Goal: Task Accomplishment & Management: Use online tool/utility

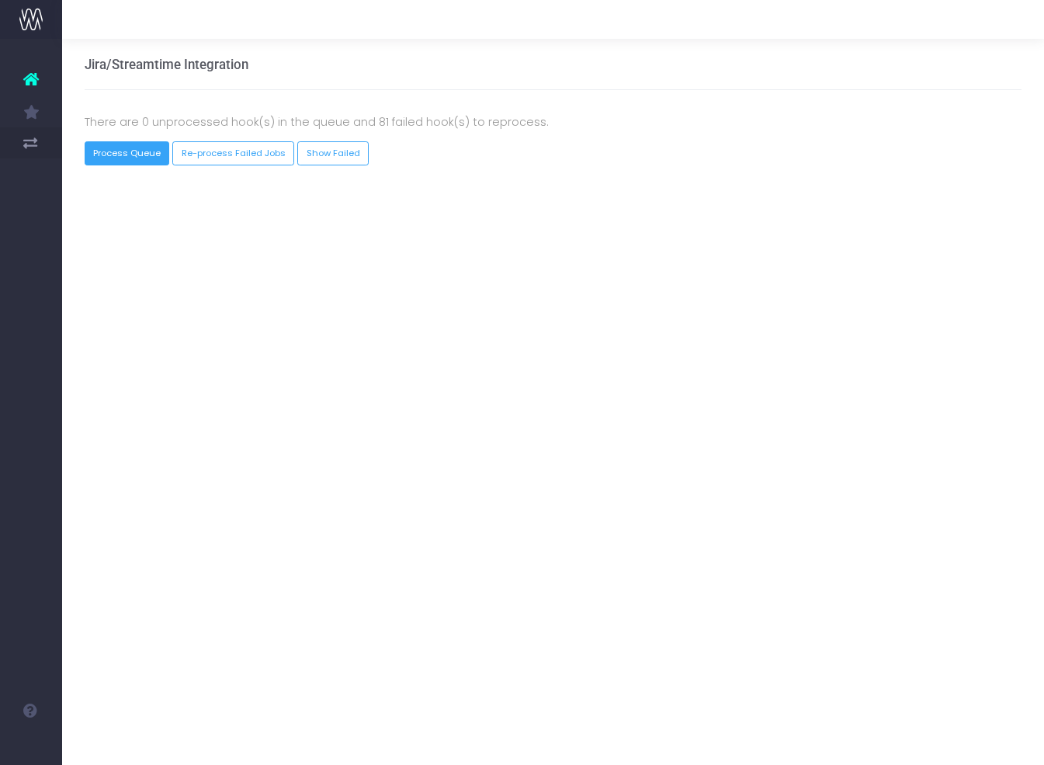
drag, startPoint x: 136, startPoint y: 158, endPoint x: 133, endPoint y: 38, distance: 120.4
click at [136, 158] on button "Process Queue" at bounding box center [127, 153] width 85 height 24
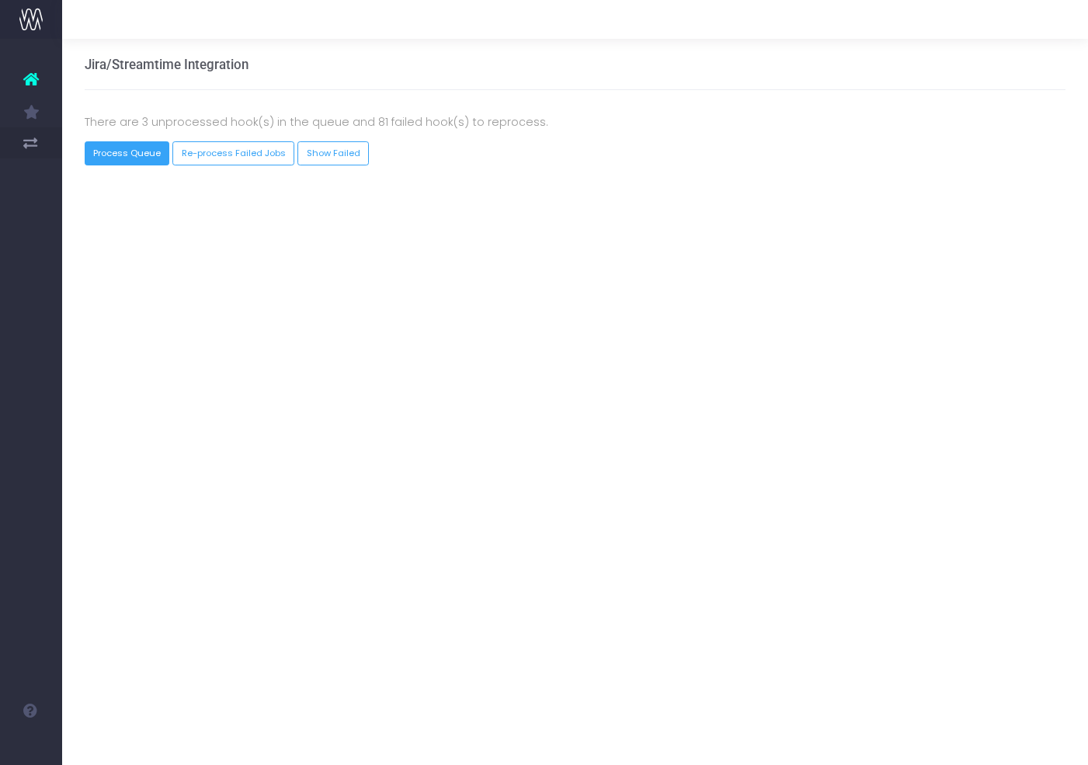
click at [130, 155] on button "Process Queue" at bounding box center [127, 153] width 85 height 24
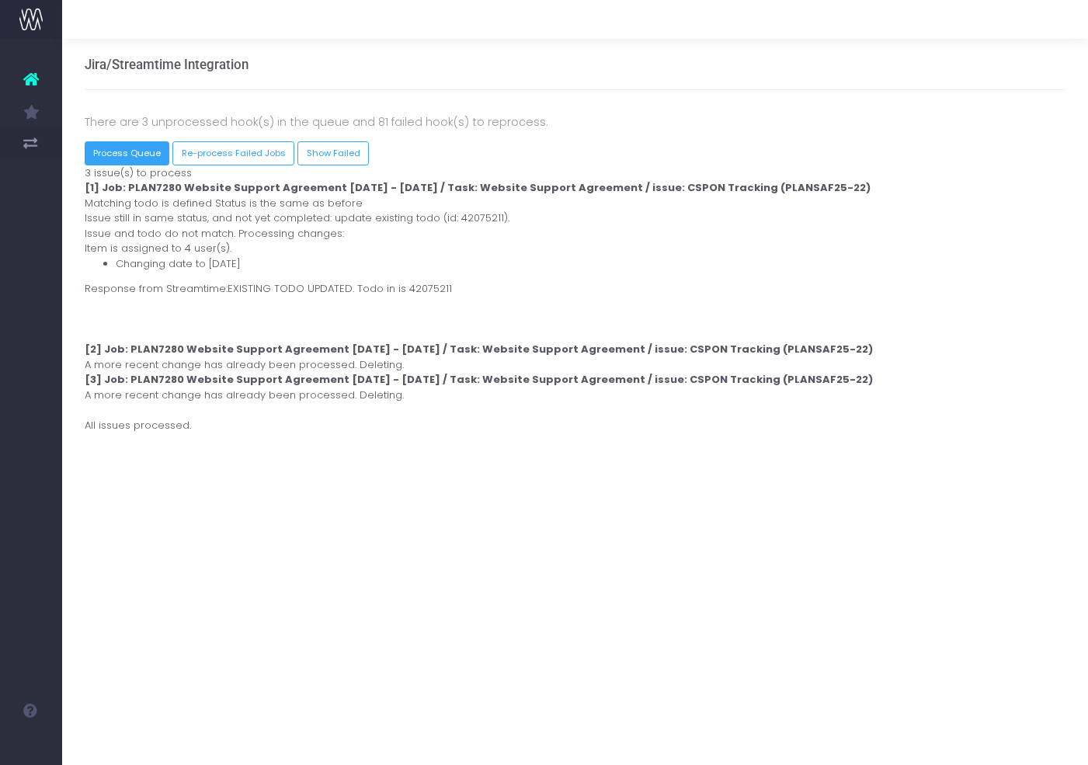
click at [114, 152] on button "Process Queue" at bounding box center [127, 153] width 85 height 24
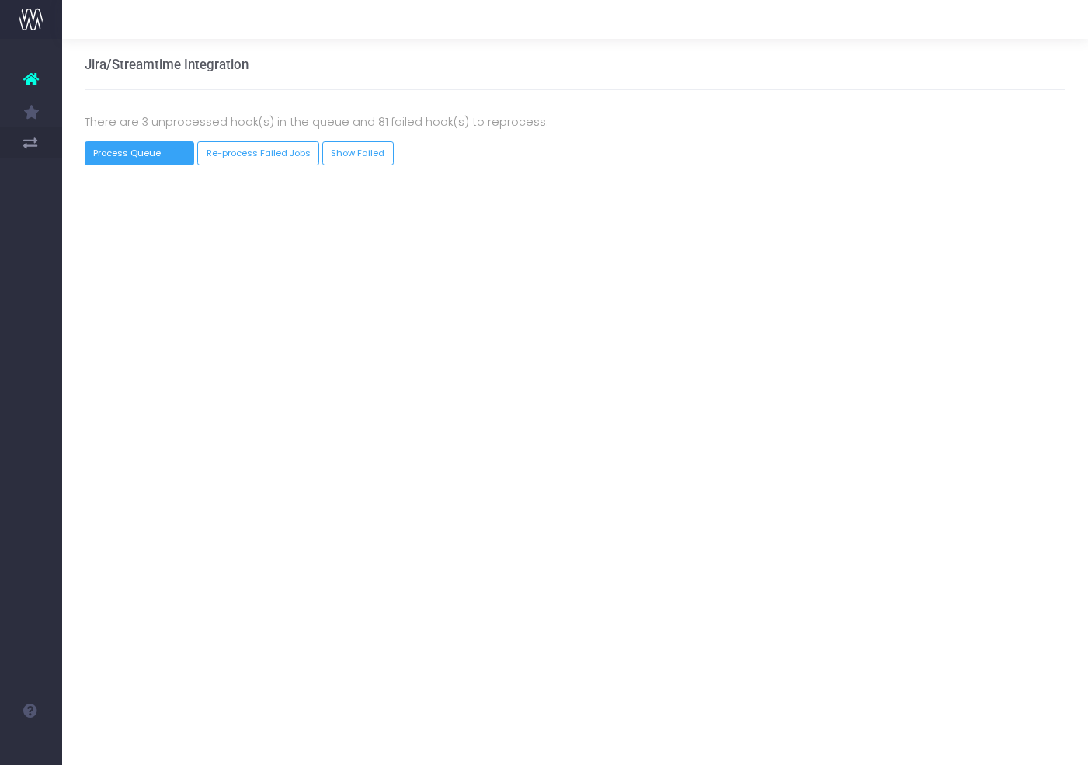
click at [145, 152] on button "Process Queue" at bounding box center [140, 153] width 110 height 24
click at [122, 157] on button "Process Queue" at bounding box center [127, 153] width 85 height 24
click at [140, 157] on button "Process Queue" at bounding box center [127, 153] width 85 height 24
click at [137, 151] on button "Process Queue" at bounding box center [127, 153] width 85 height 24
click at [263, 157] on button "Re-process Failed Jobs" at bounding box center [258, 153] width 122 height 24
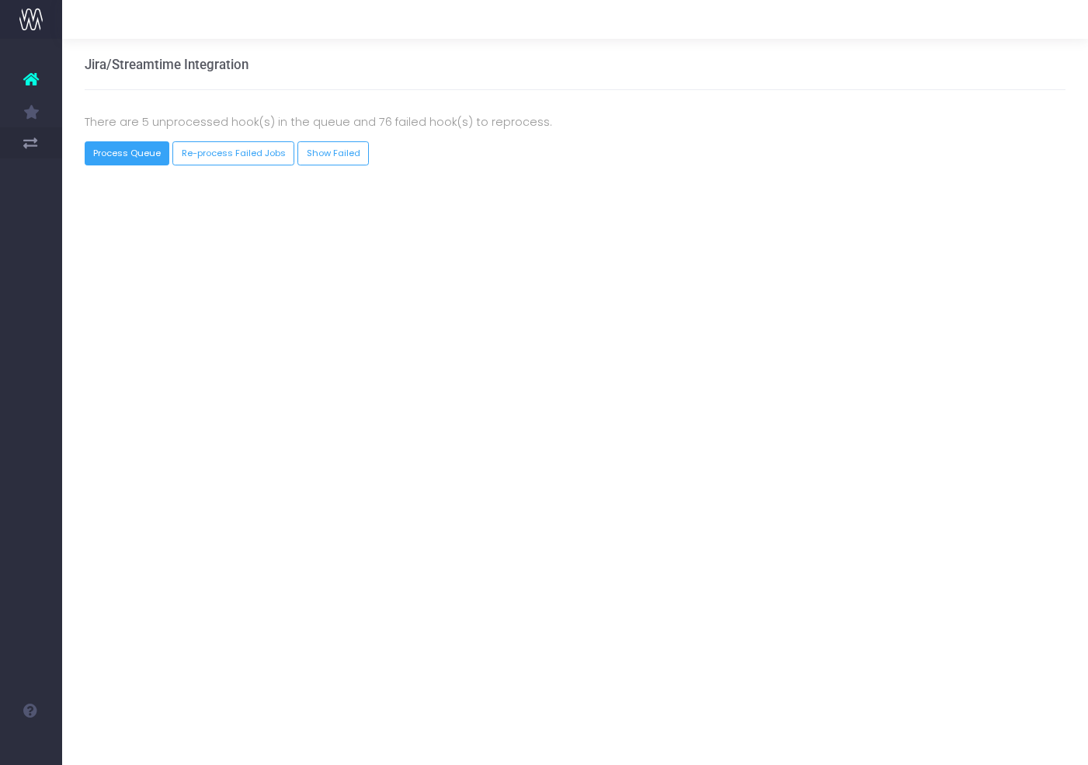
click at [130, 151] on button "Process Queue" at bounding box center [127, 153] width 85 height 24
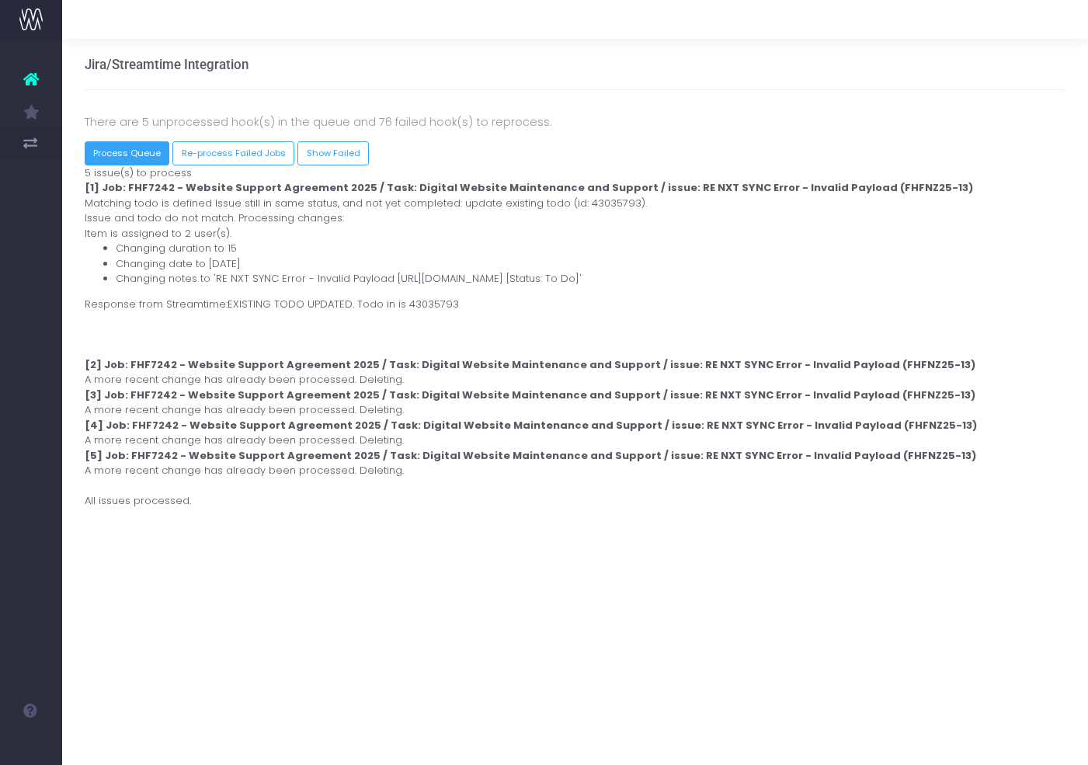
click at [122, 150] on button "Process Queue" at bounding box center [127, 153] width 85 height 24
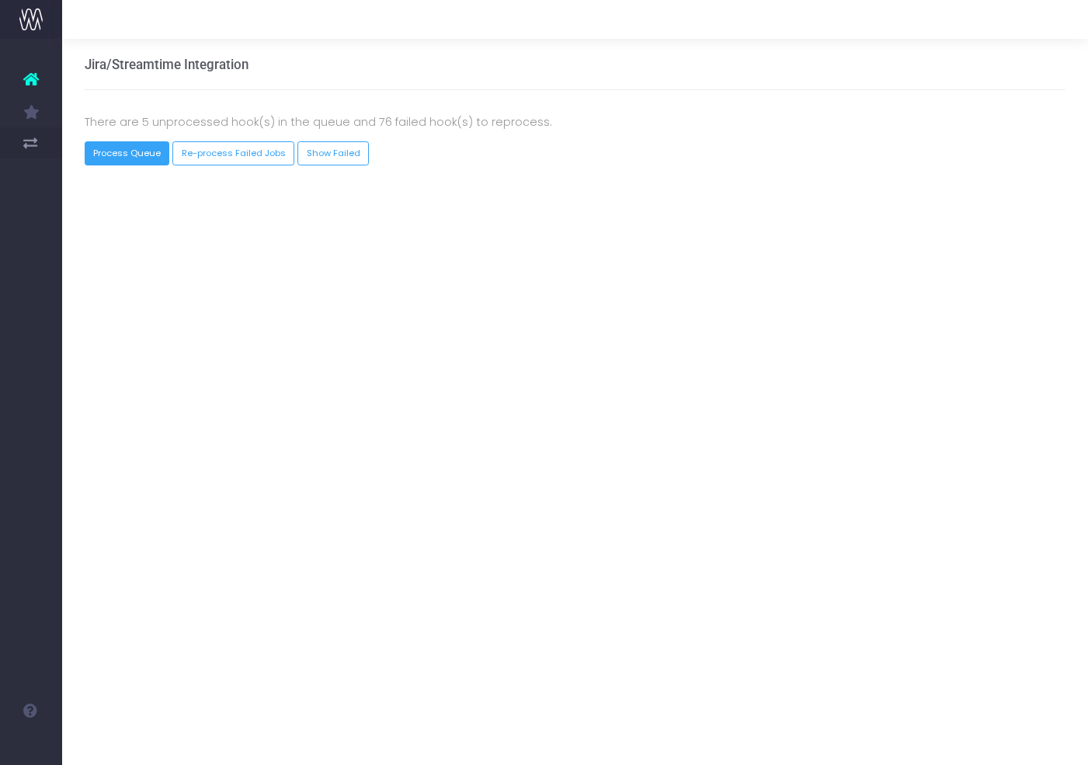
click at [127, 150] on button "Process Queue" at bounding box center [127, 153] width 85 height 24
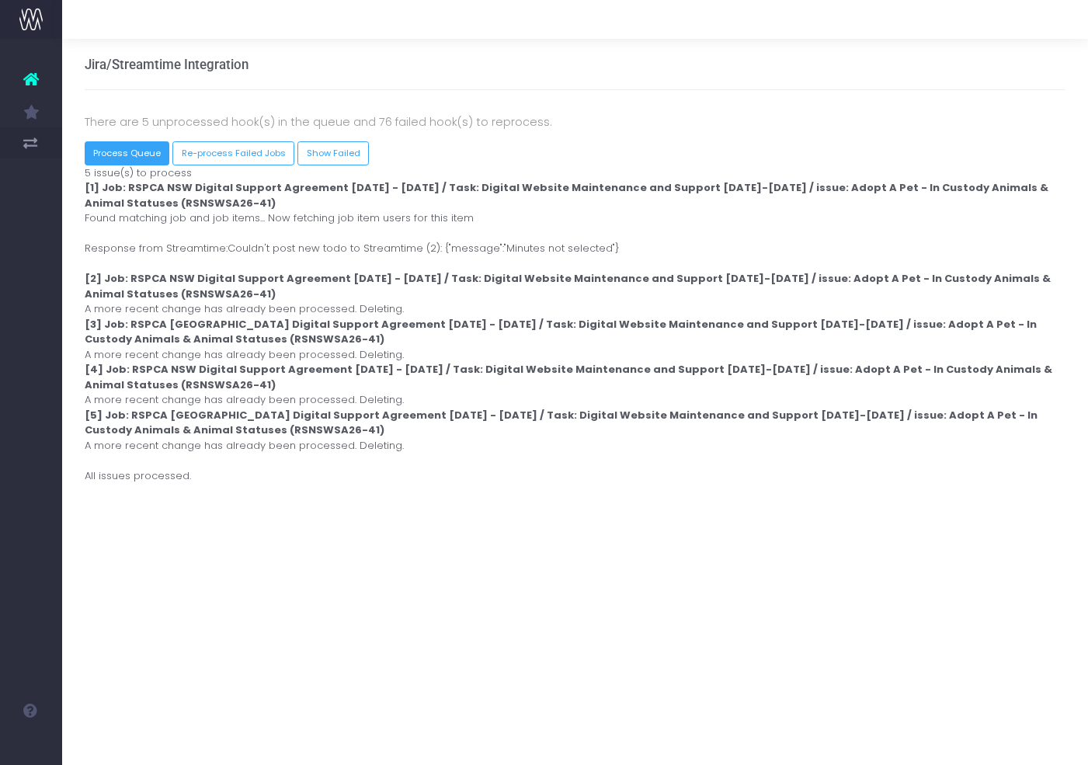
click at [122, 156] on button "Process Queue" at bounding box center [127, 153] width 85 height 24
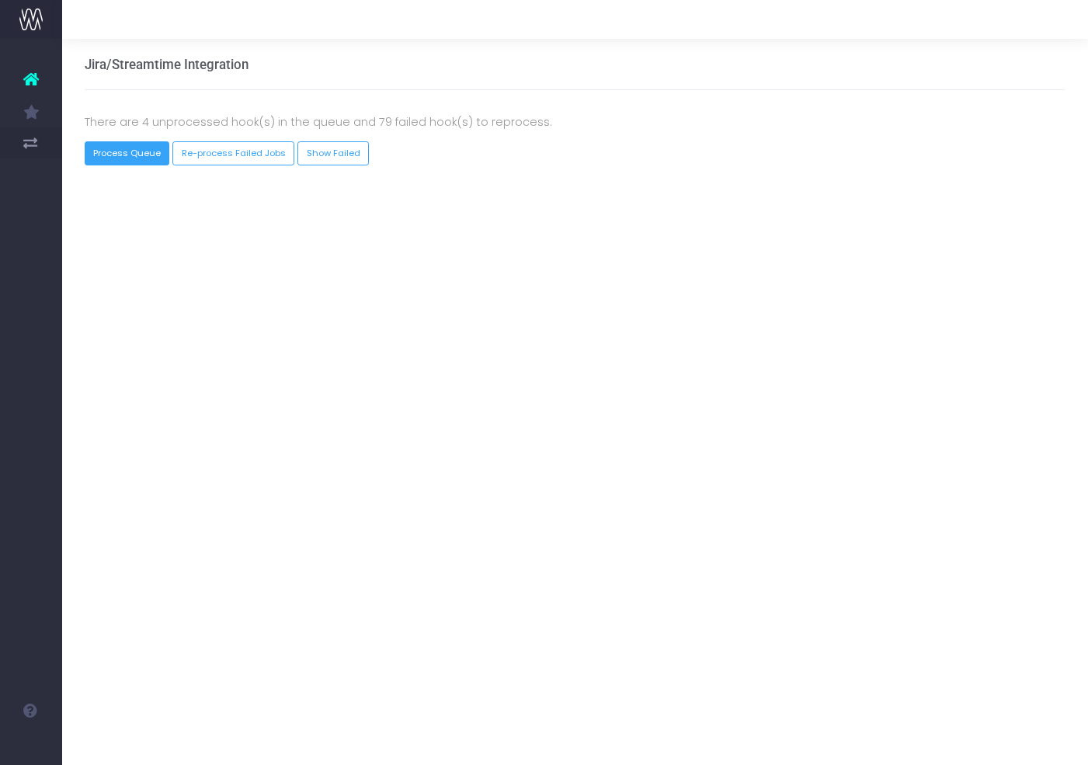
drag, startPoint x: 0, startPoint y: 0, endPoint x: 114, endPoint y: 151, distance: 188.9
click at [114, 151] on button "Process Queue" at bounding box center [127, 153] width 85 height 24
